Goal: Navigation & Orientation: Understand site structure

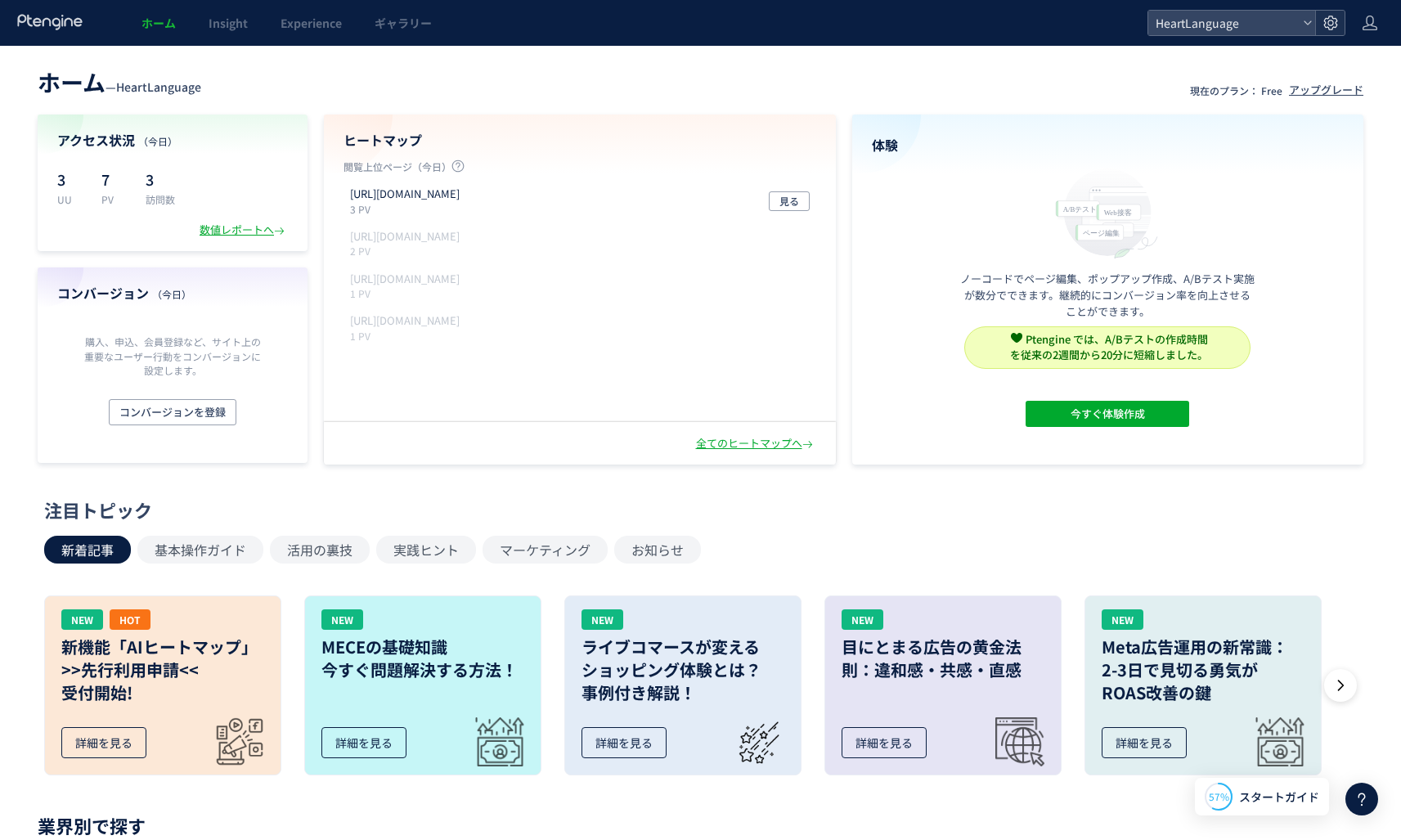
click at [1329, 29] on use at bounding box center [1330, 22] width 14 height 14
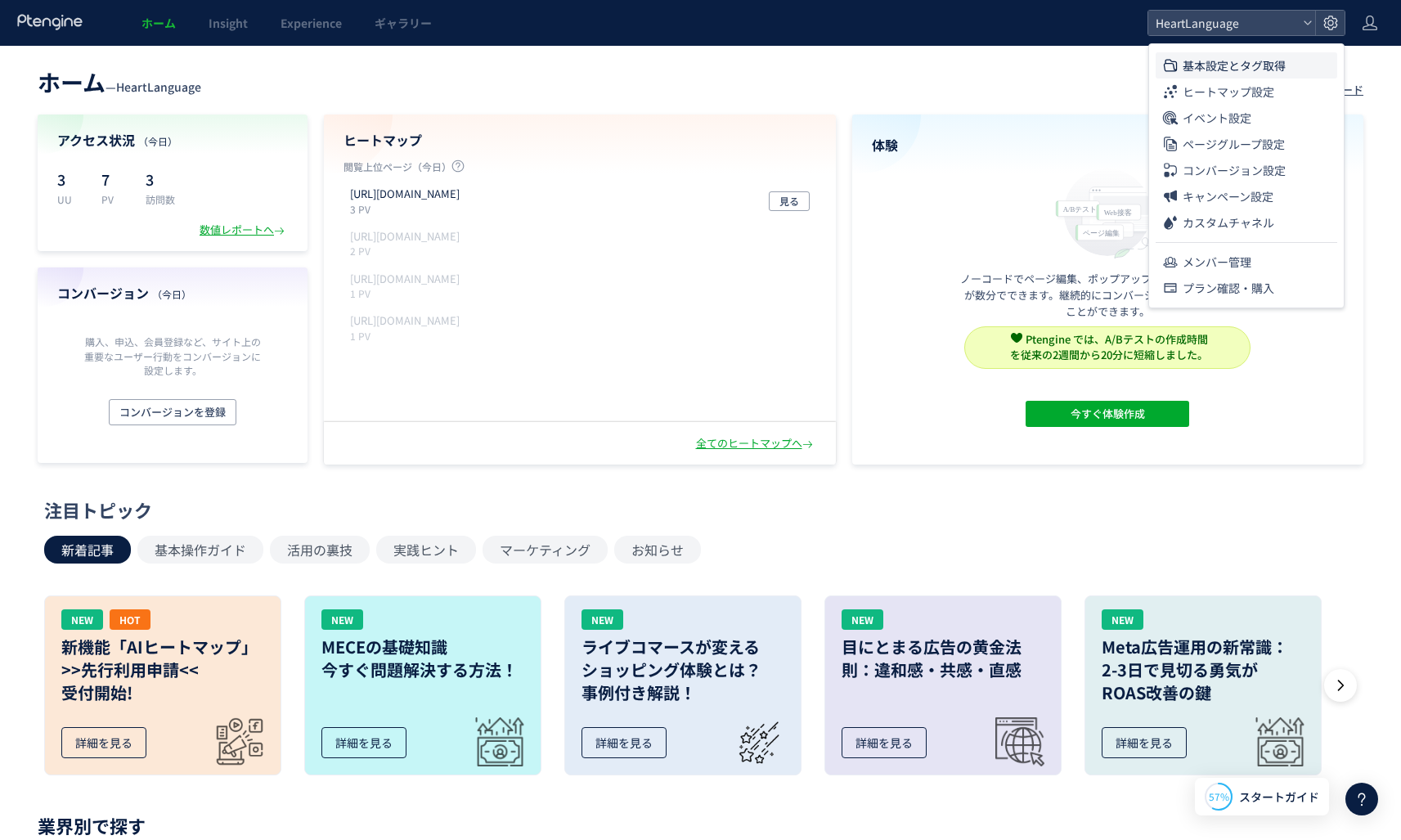
click at [1283, 65] on span "基本設定とタグ取得" at bounding box center [1234, 66] width 103 height 26
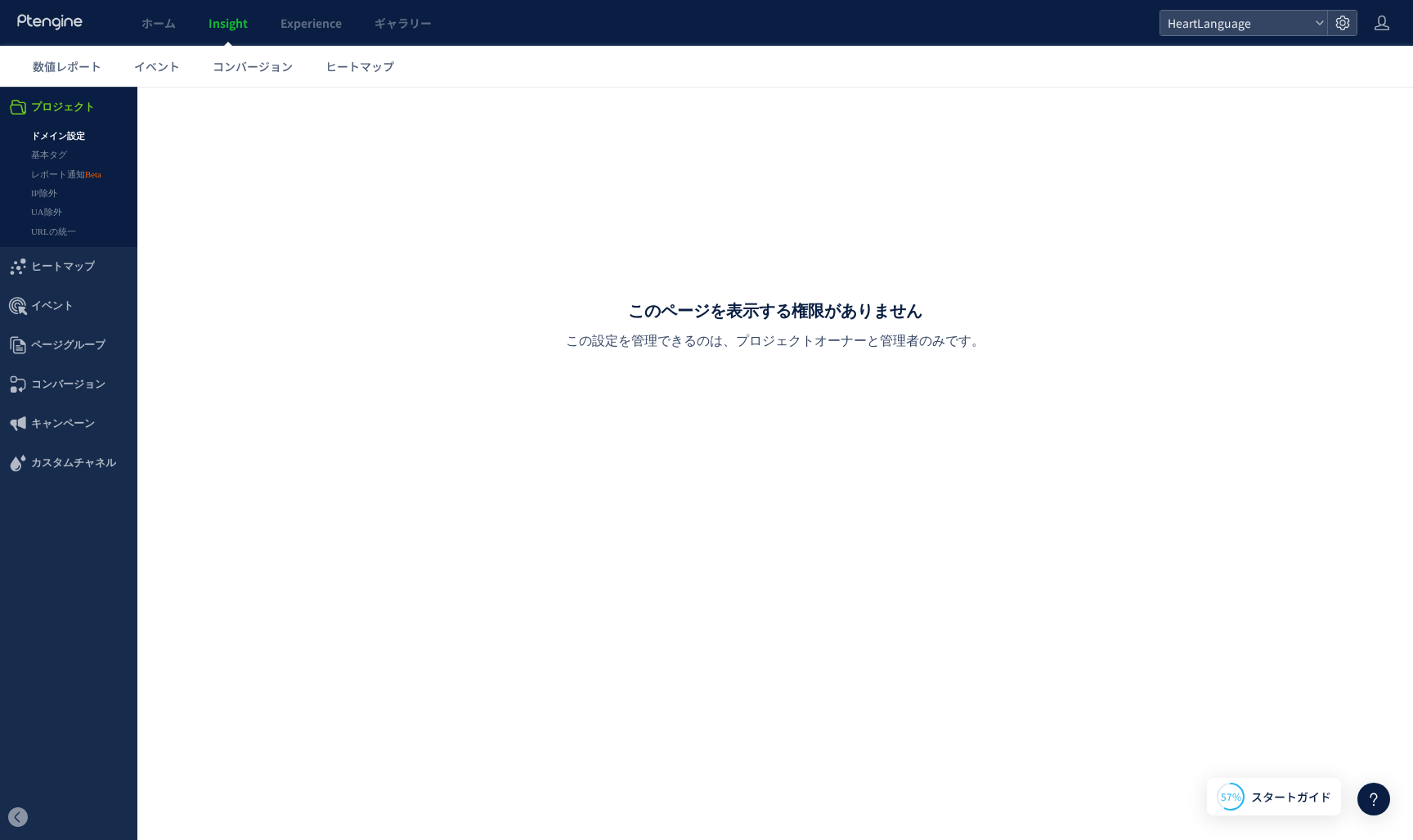
click at [48, 143] on link "ドメイン設定" at bounding box center [68, 136] width 138 height 19
click at [48, 156] on link "基本タグ" at bounding box center [68, 155] width 138 height 19
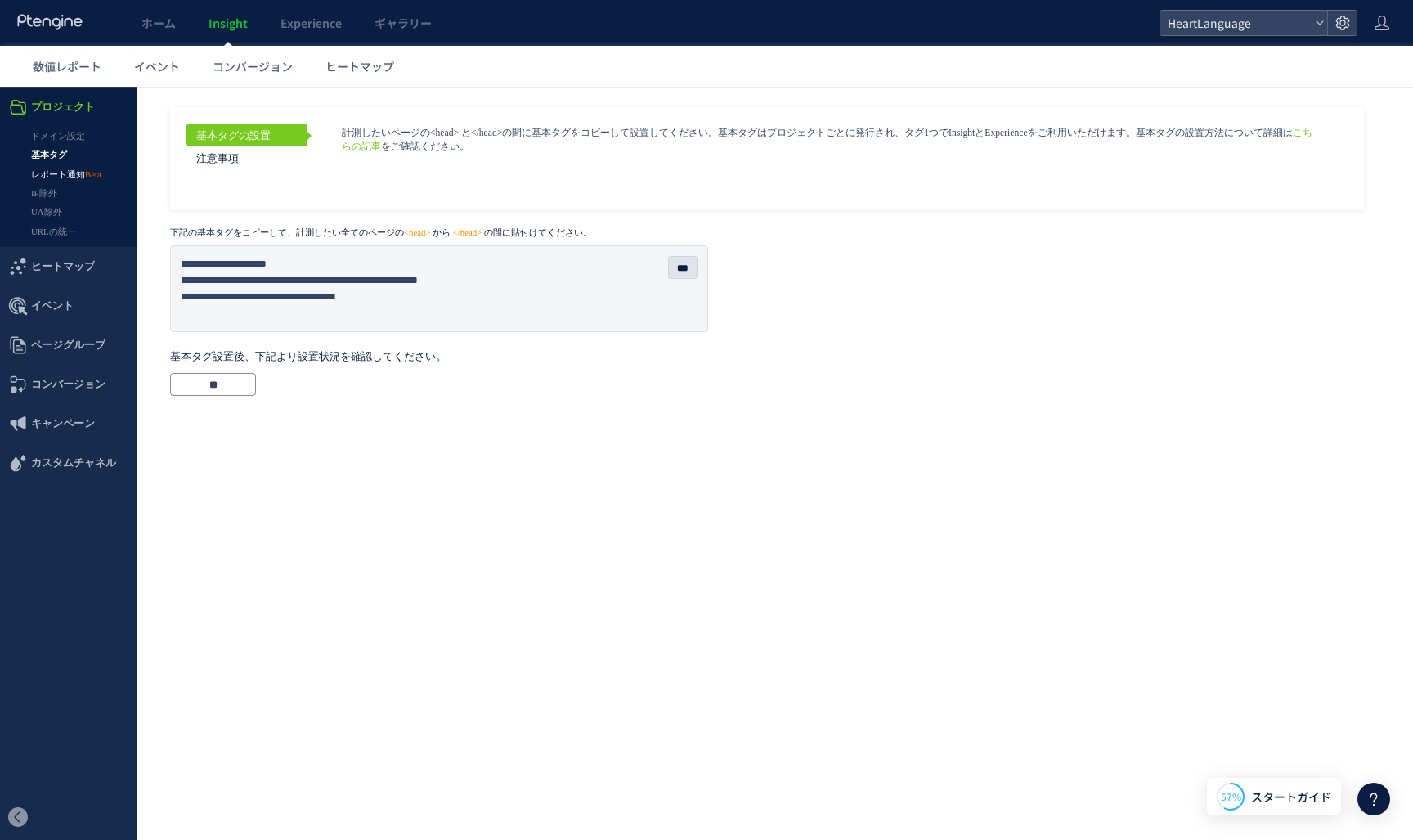
click at [61, 176] on link "レポート通知" at bounding box center [68, 174] width 138 height 19
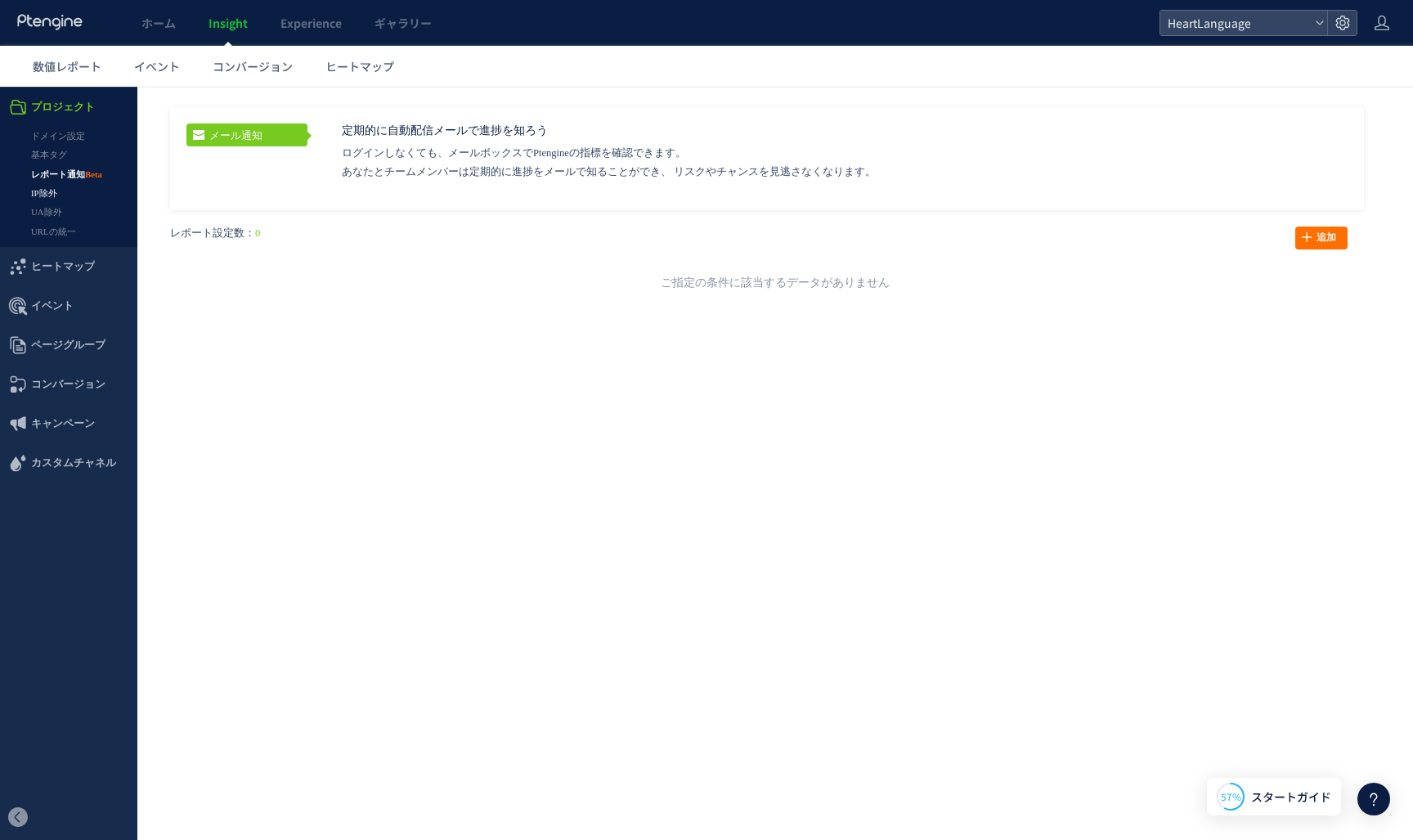
click at [45, 195] on link "IP除外" at bounding box center [68, 193] width 138 height 19
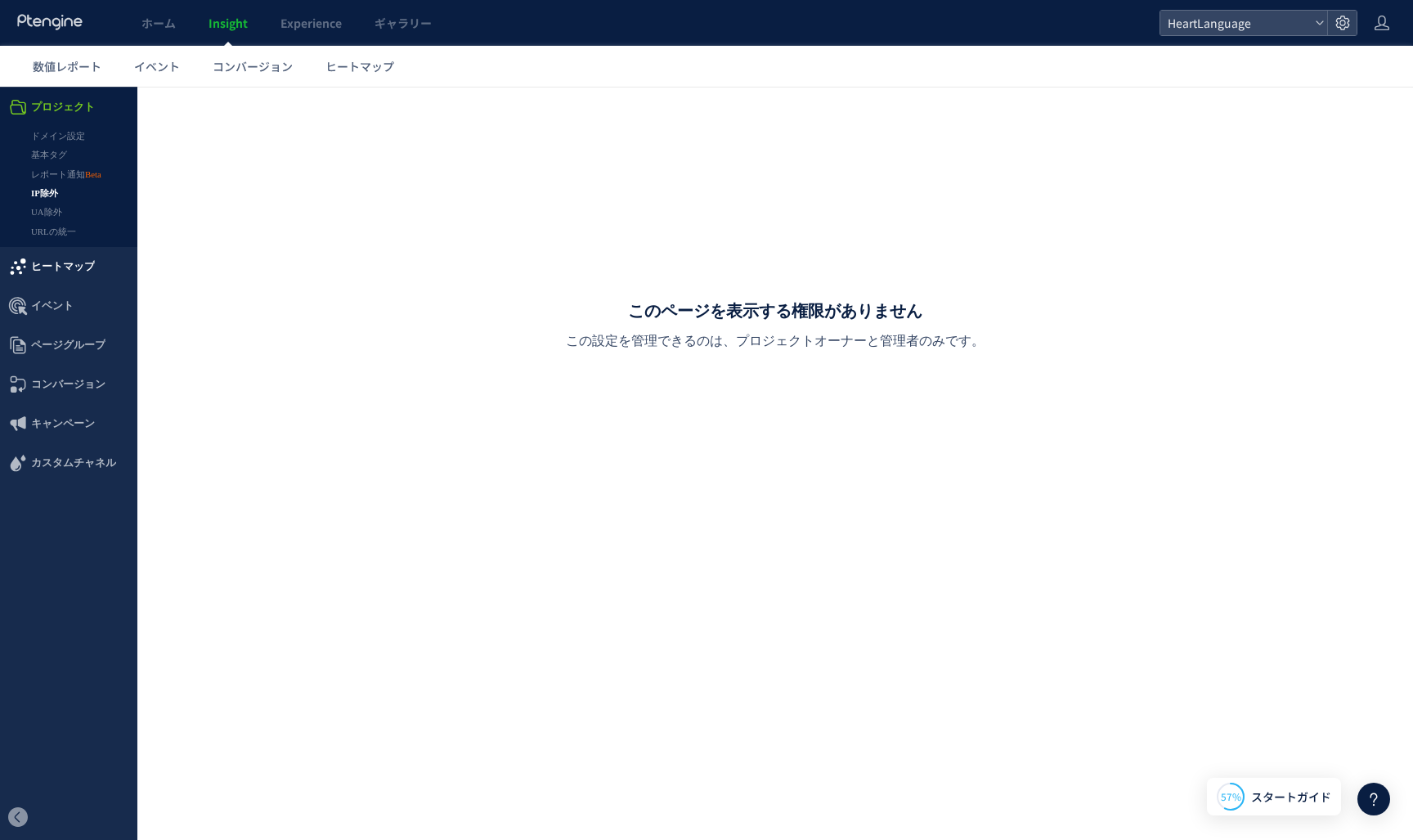
click at [38, 266] on span "ヒートマップ" at bounding box center [63, 266] width 64 height 39
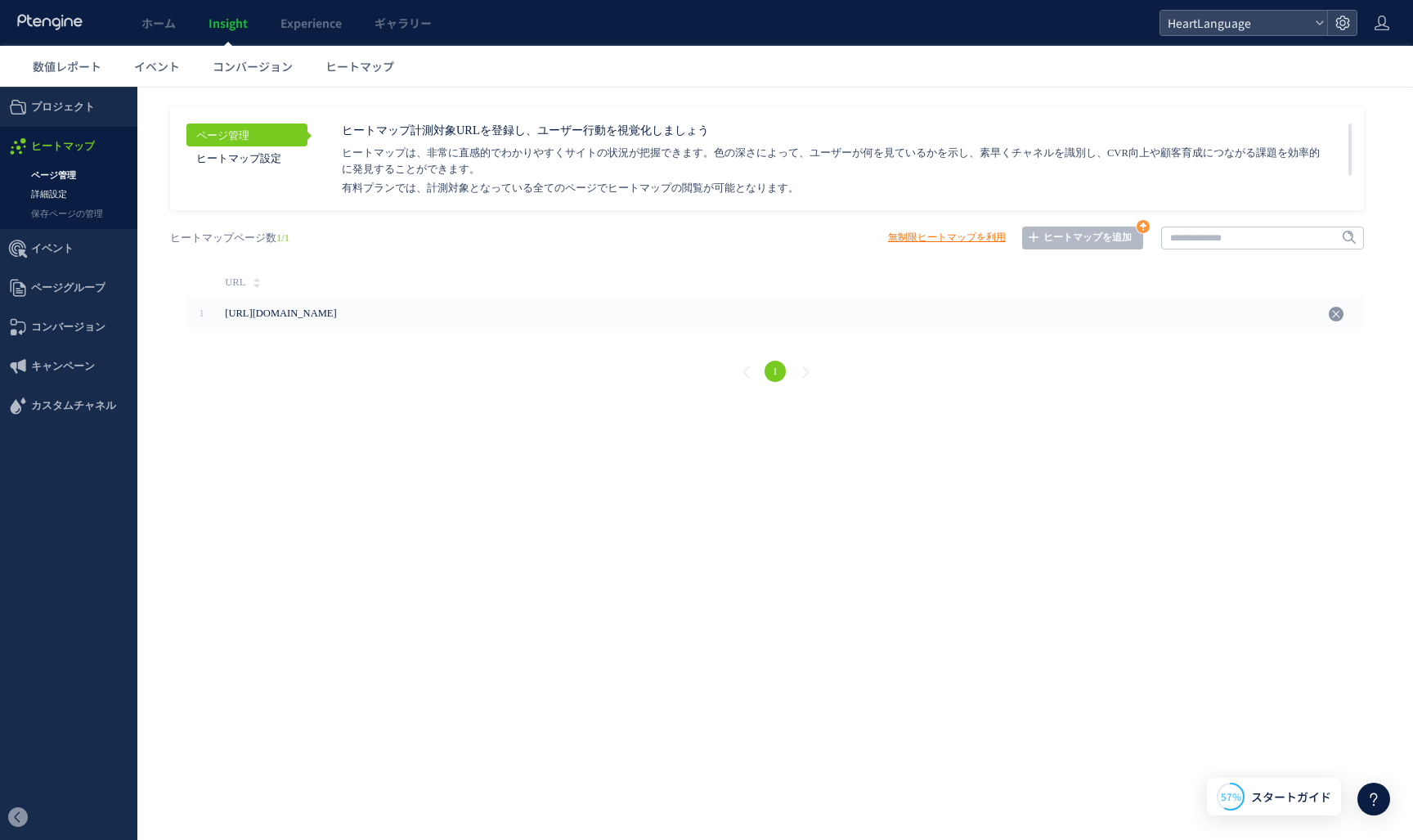
click at [45, 195] on link "詳細設定" at bounding box center [68, 194] width 138 height 19
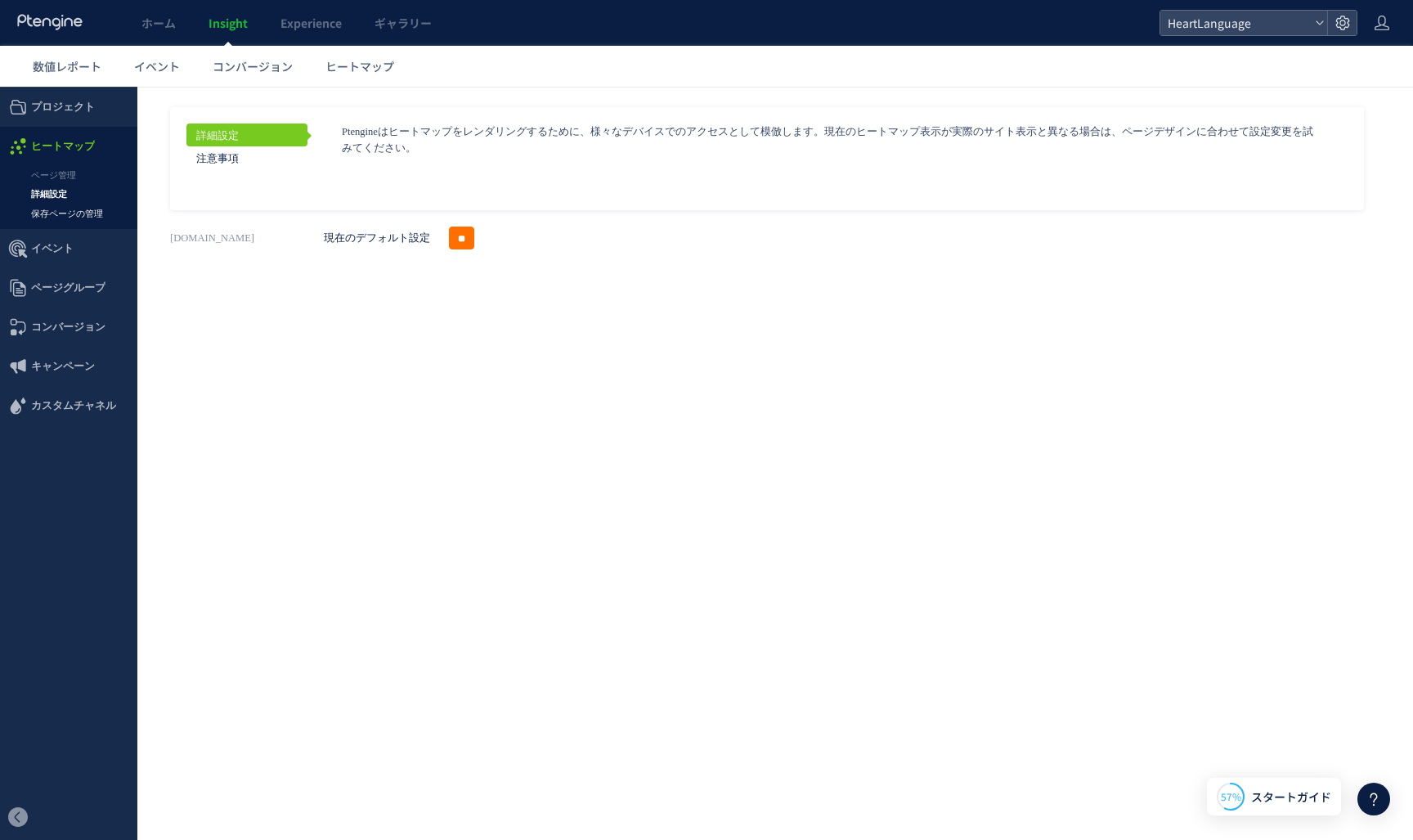
click at [48, 212] on link "保存ページの管理" at bounding box center [68, 214] width 138 height 19
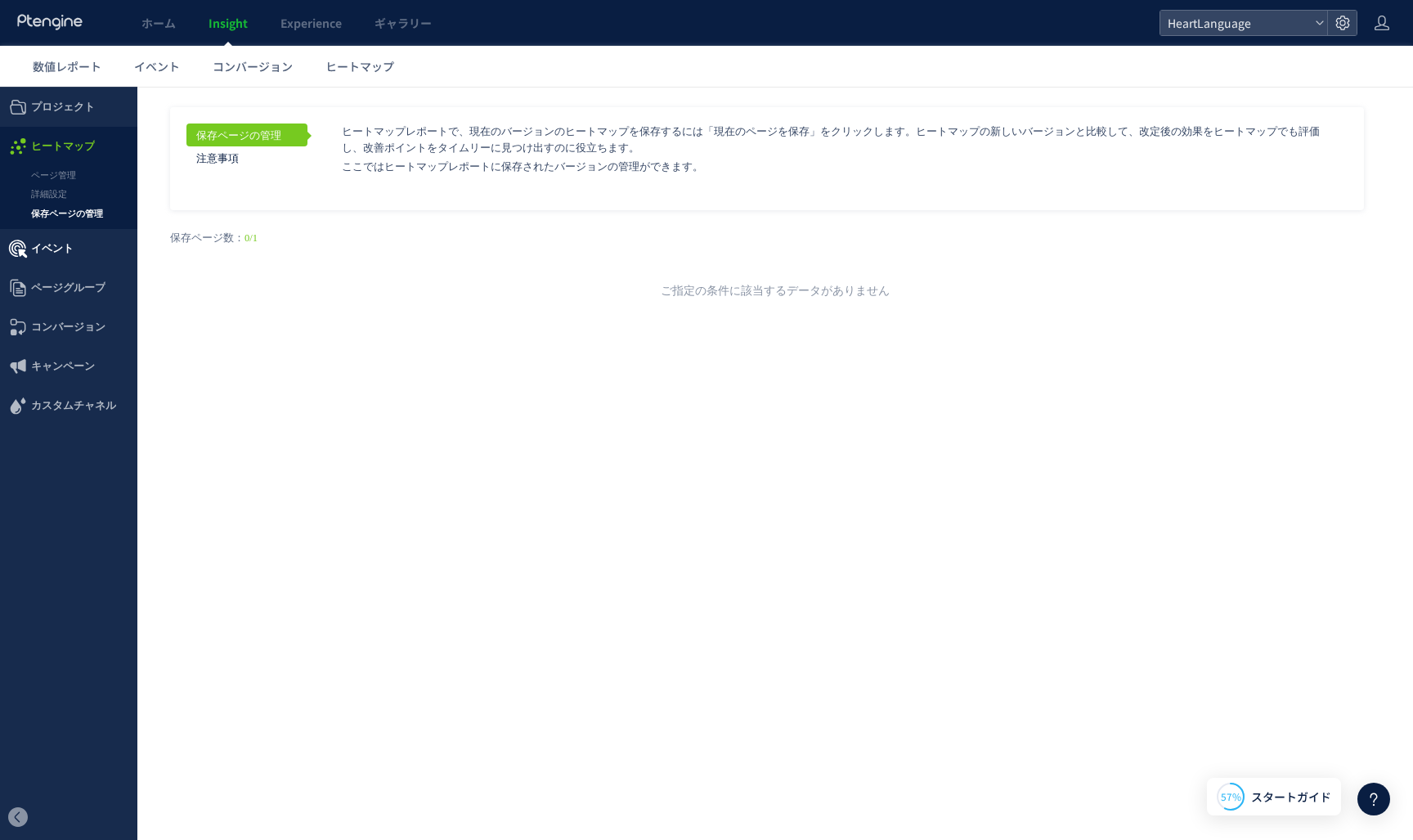
click at [51, 257] on span "イベント" at bounding box center [52, 248] width 42 height 39
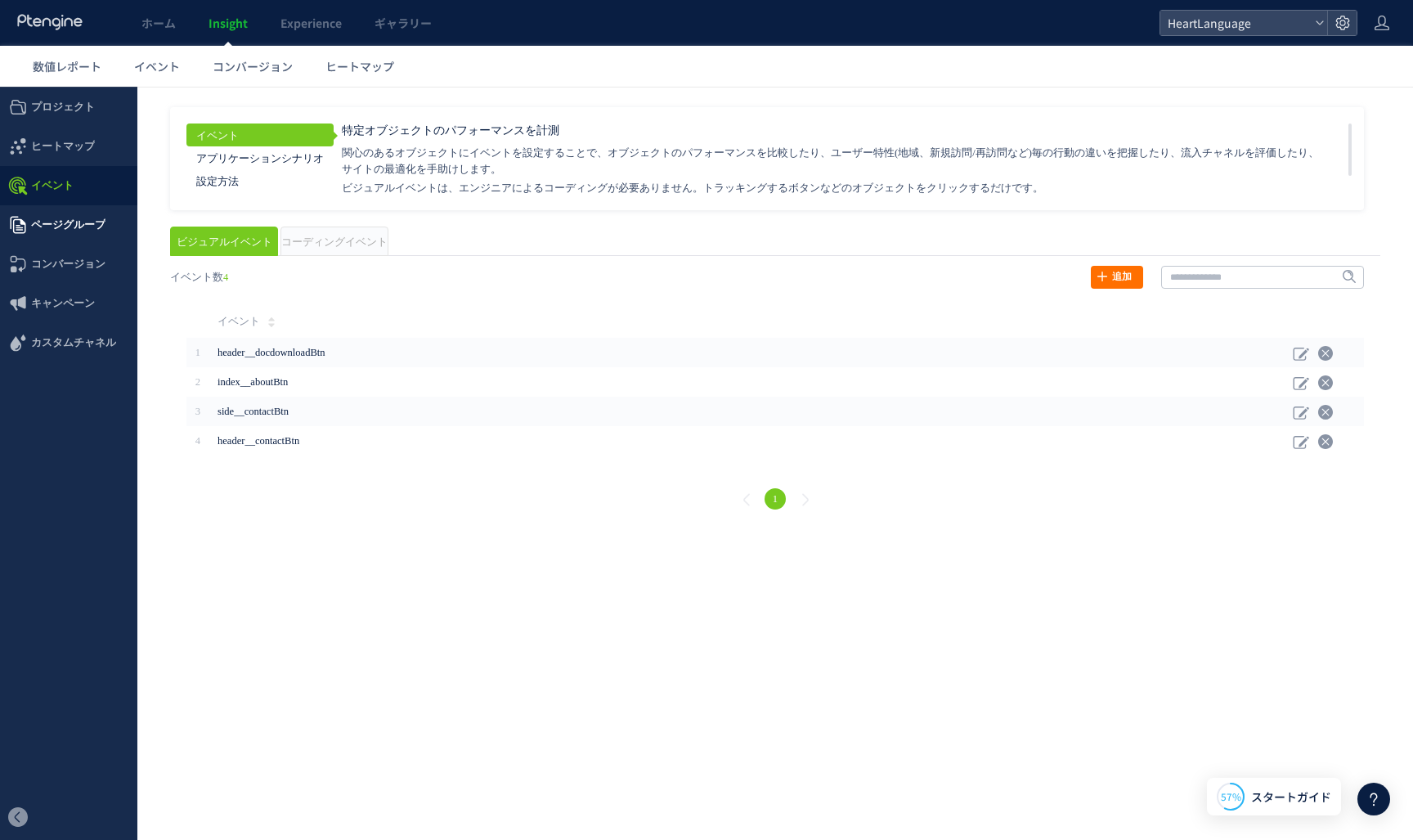
click at [61, 220] on span "ページグループ" at bounding box center [68, 225] width 74 height 39
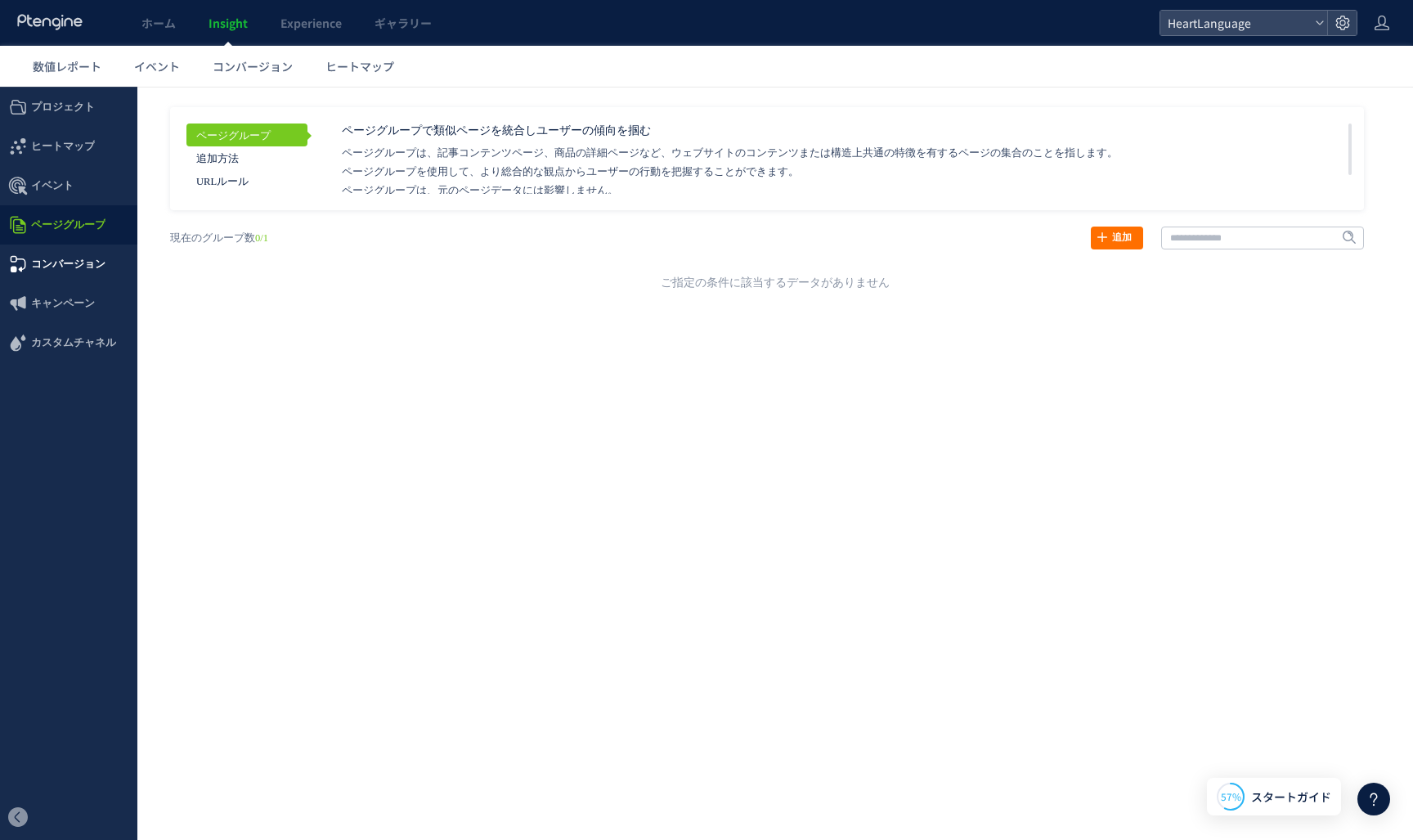
click at [51, 263] on span "コンバージョン" at bounding box center [68, 264] width 74 height 39
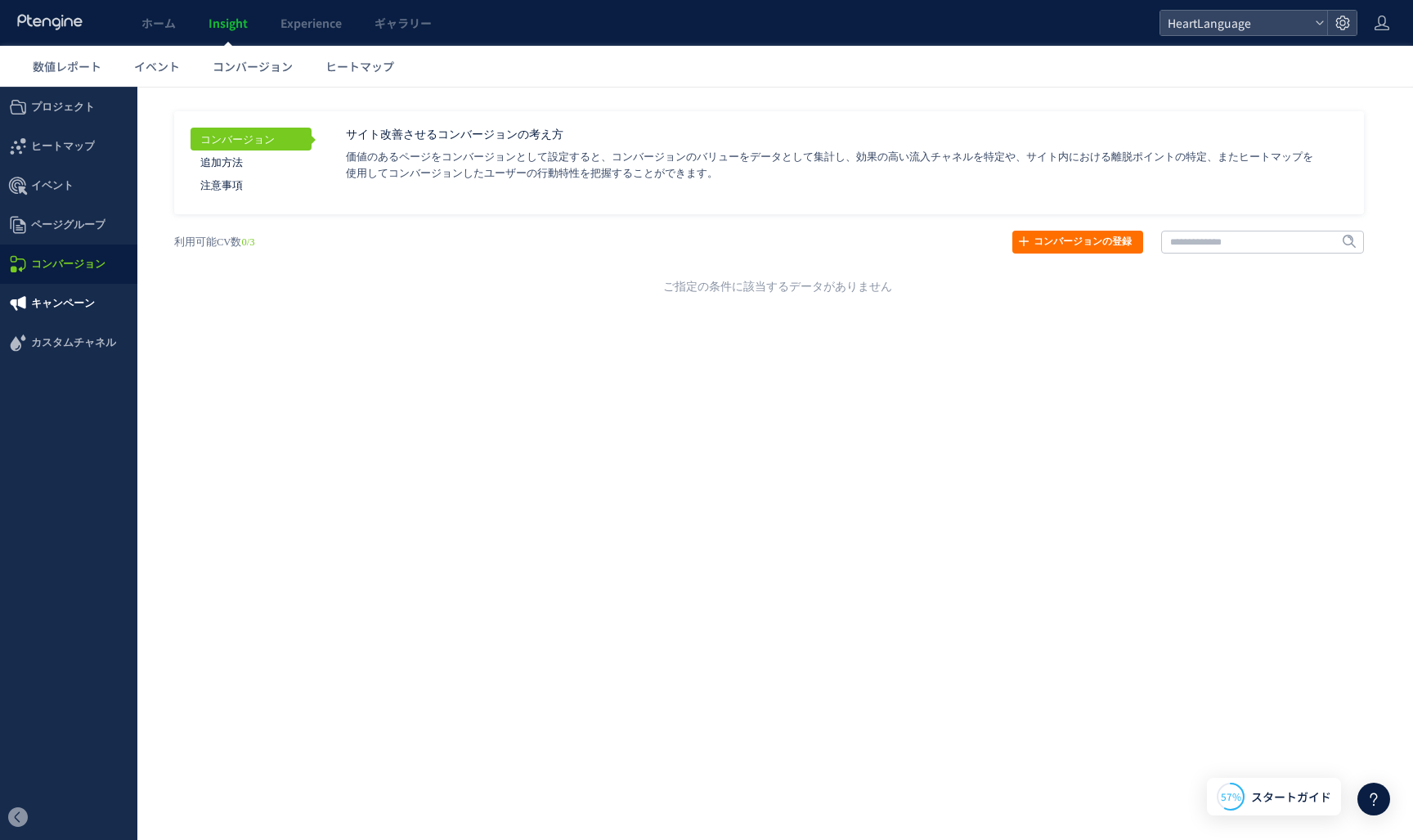
click at [47, 309] on span "キャンペーン" at bounding box center [63, 304] width 64 height 39
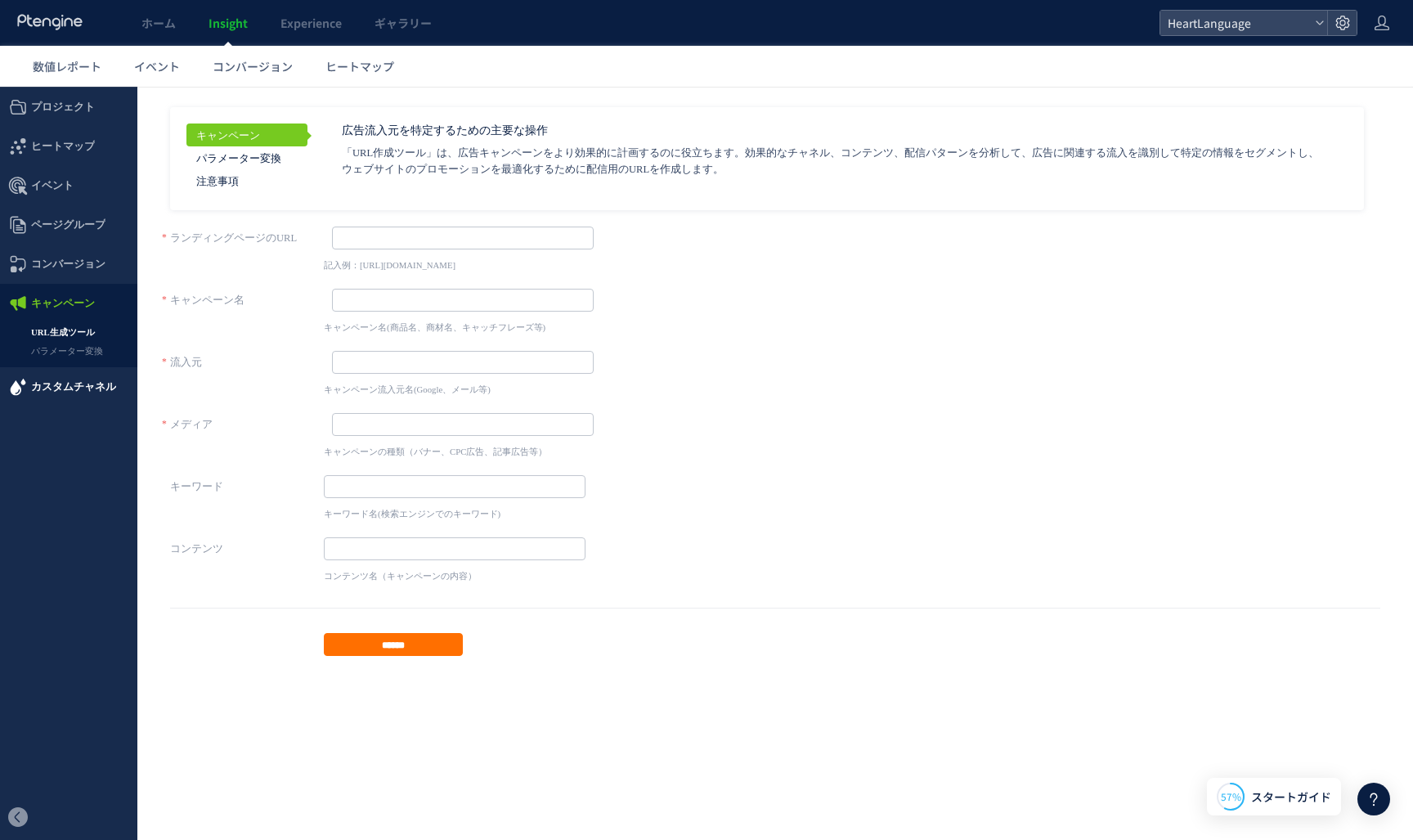
click at [40, 382] on span "カスタムチャネル" at bounding box center [73, 387] width 85 height 39
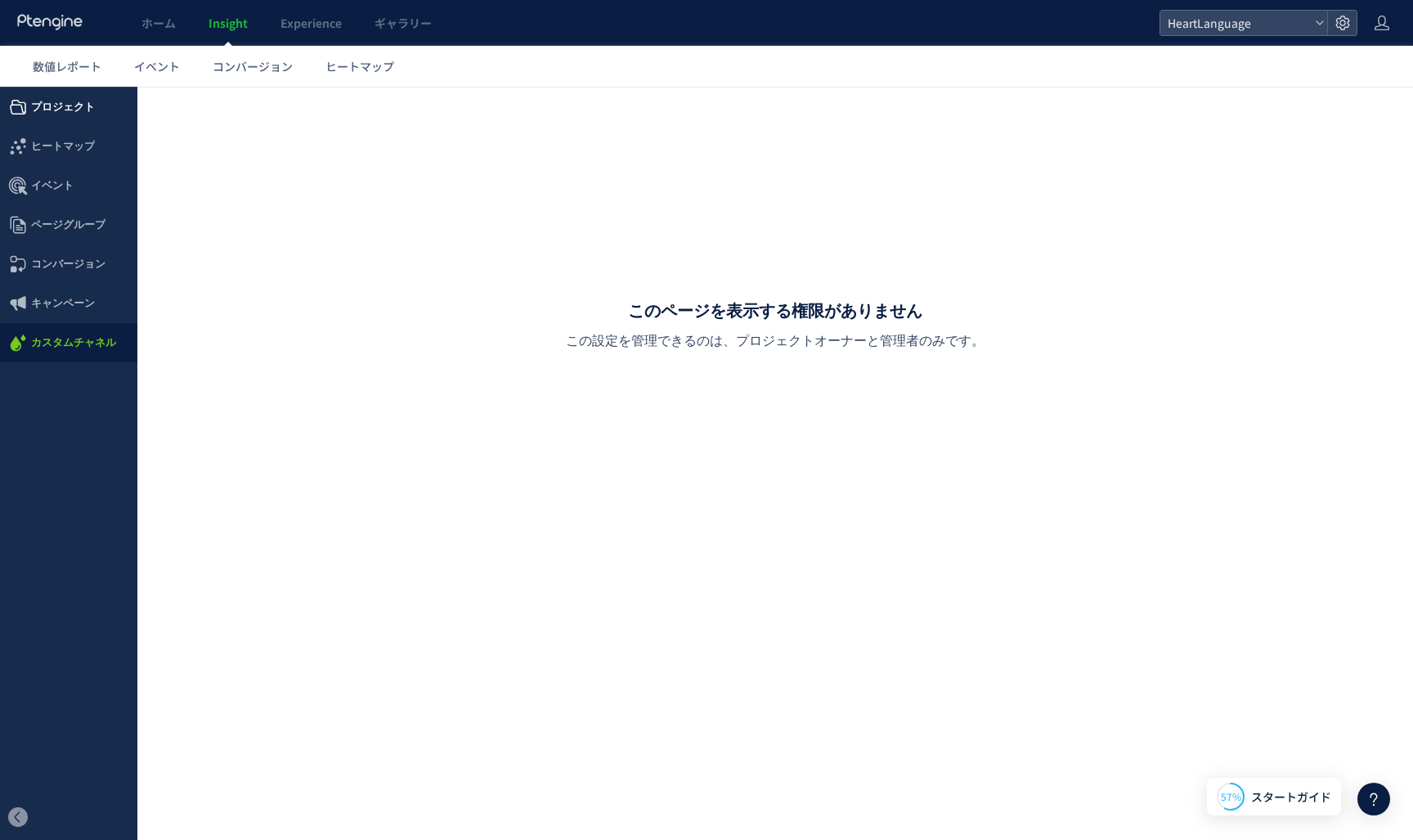
click at [51, 114] on span "プロジェクト" at bounding box center [63, 107] width 64 height 39
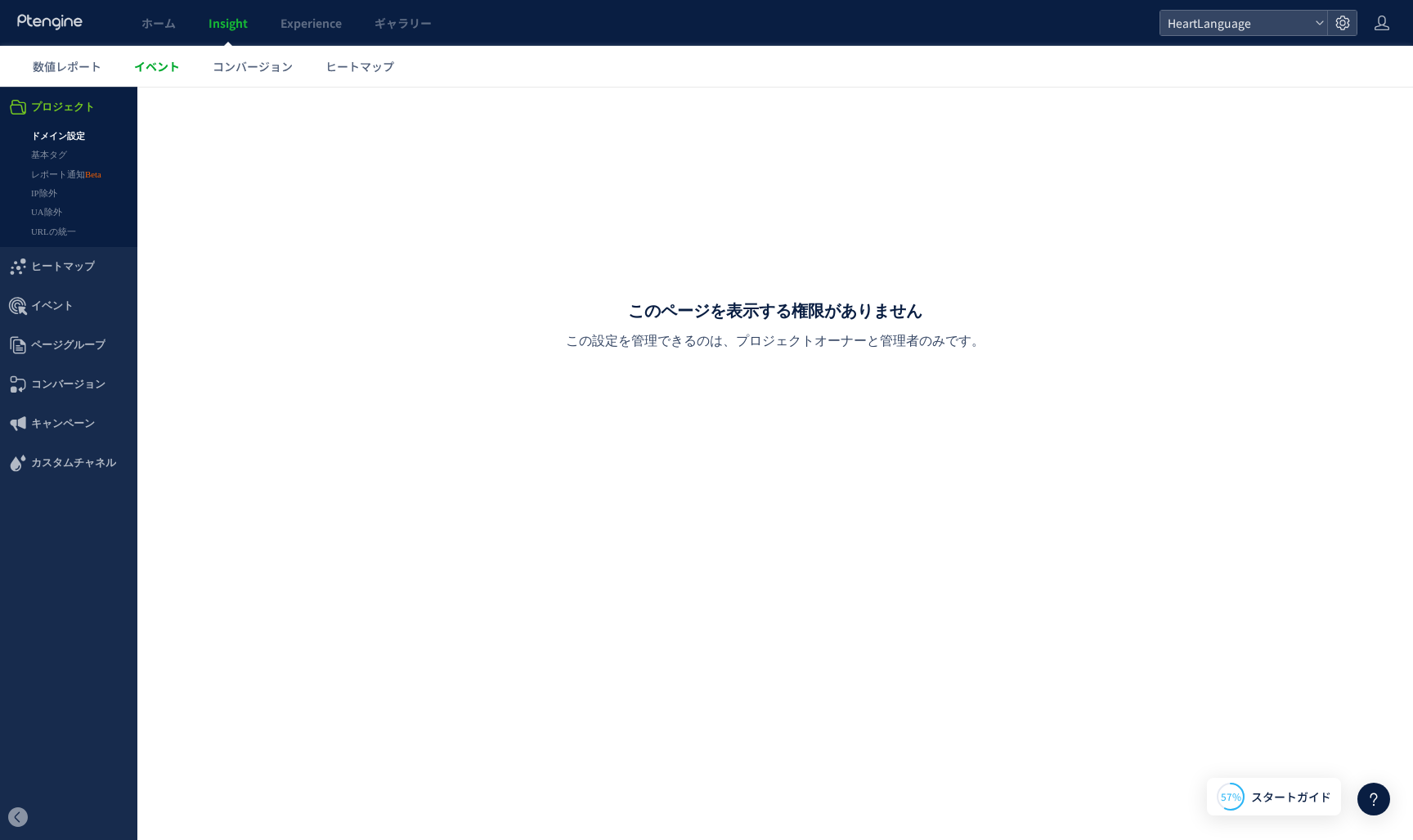
click at [135, 73] on span "イベント" at bounding box center [157, 66] width 46 height 16
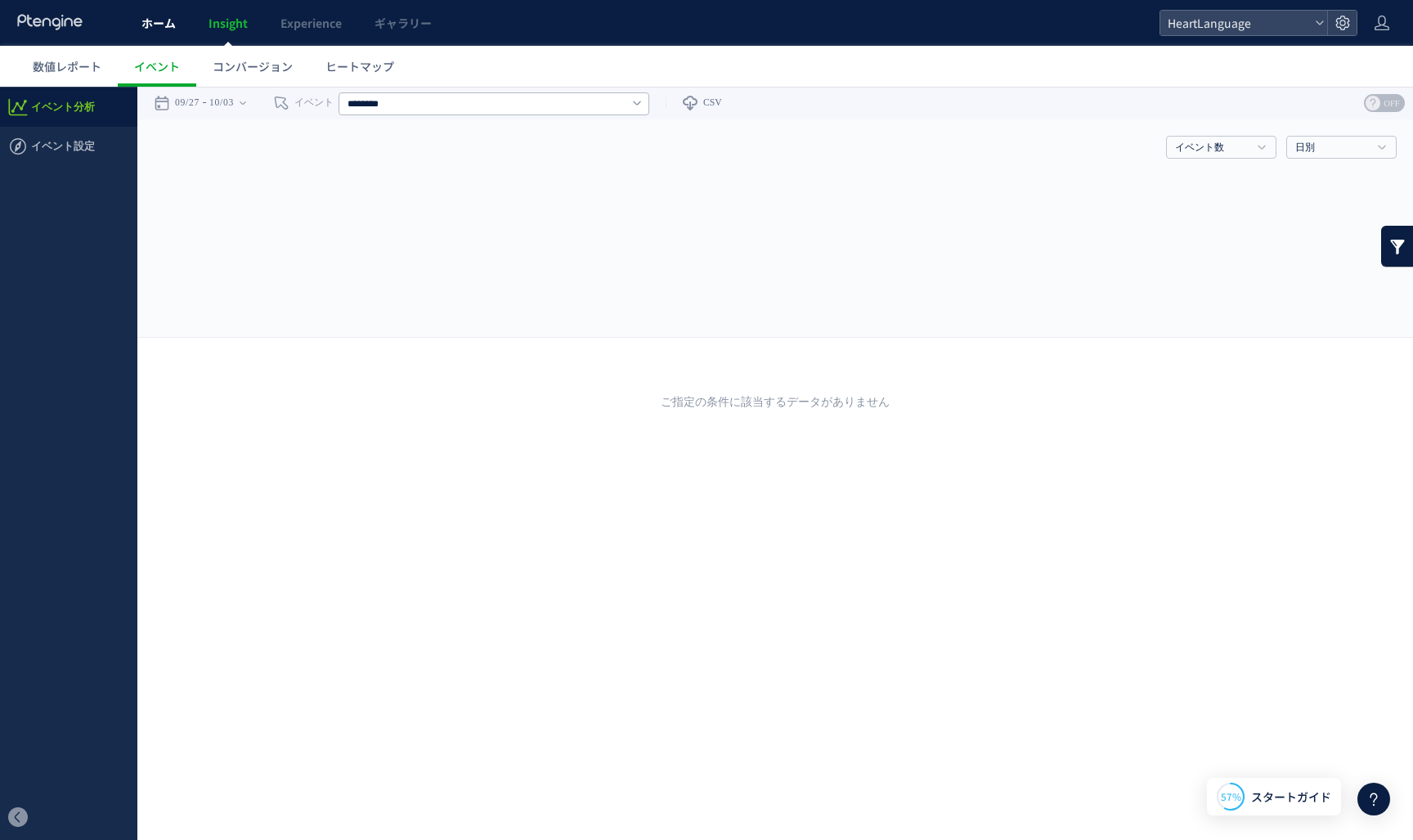
click at [153, 31] on link "ホーム" at bounding box center [158, 22] width 68 height 46
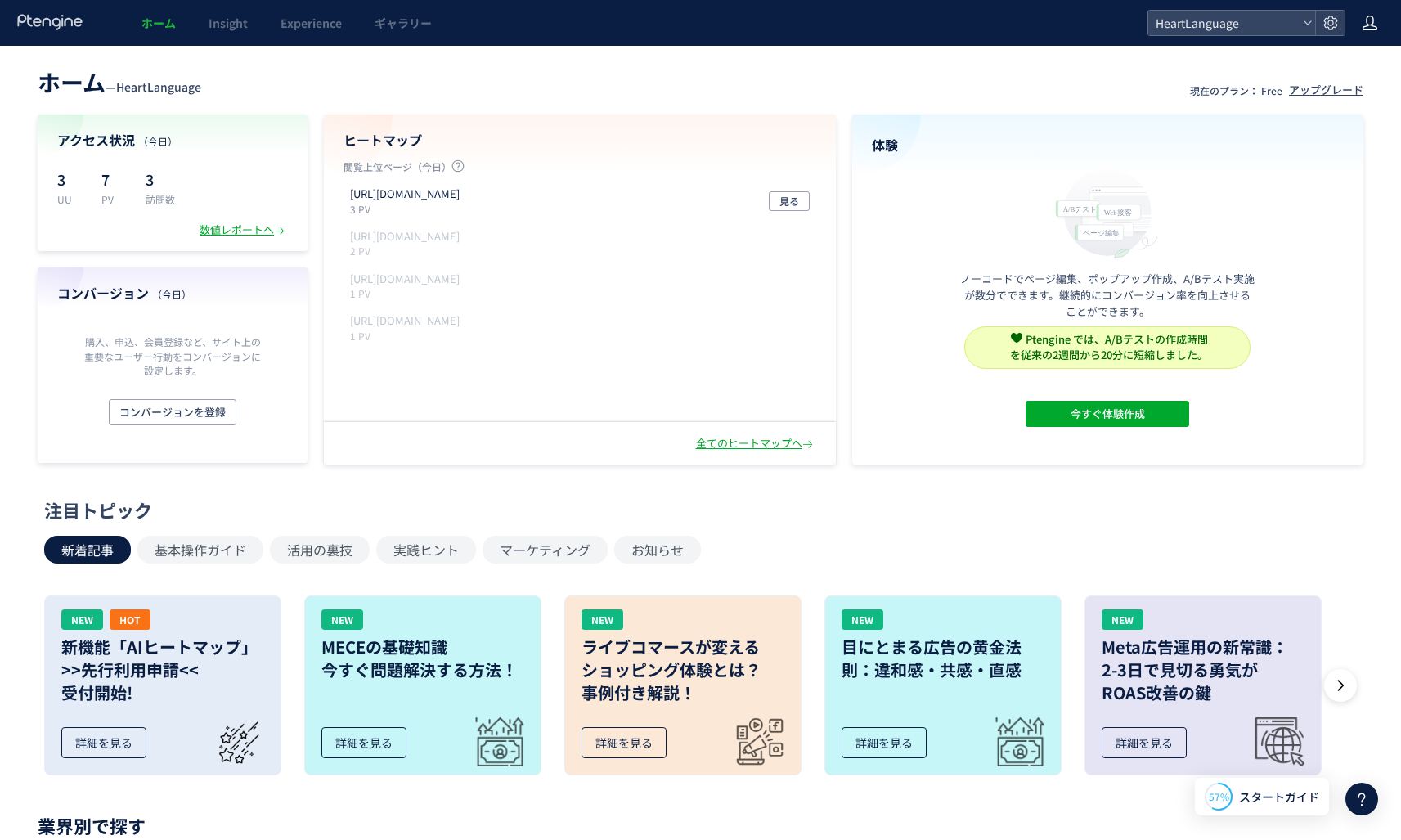
click at [1372, 23] on use at bounding box center [1370, 23] width 15 height 15
